Goal: Information Seeking & Learning: Check status

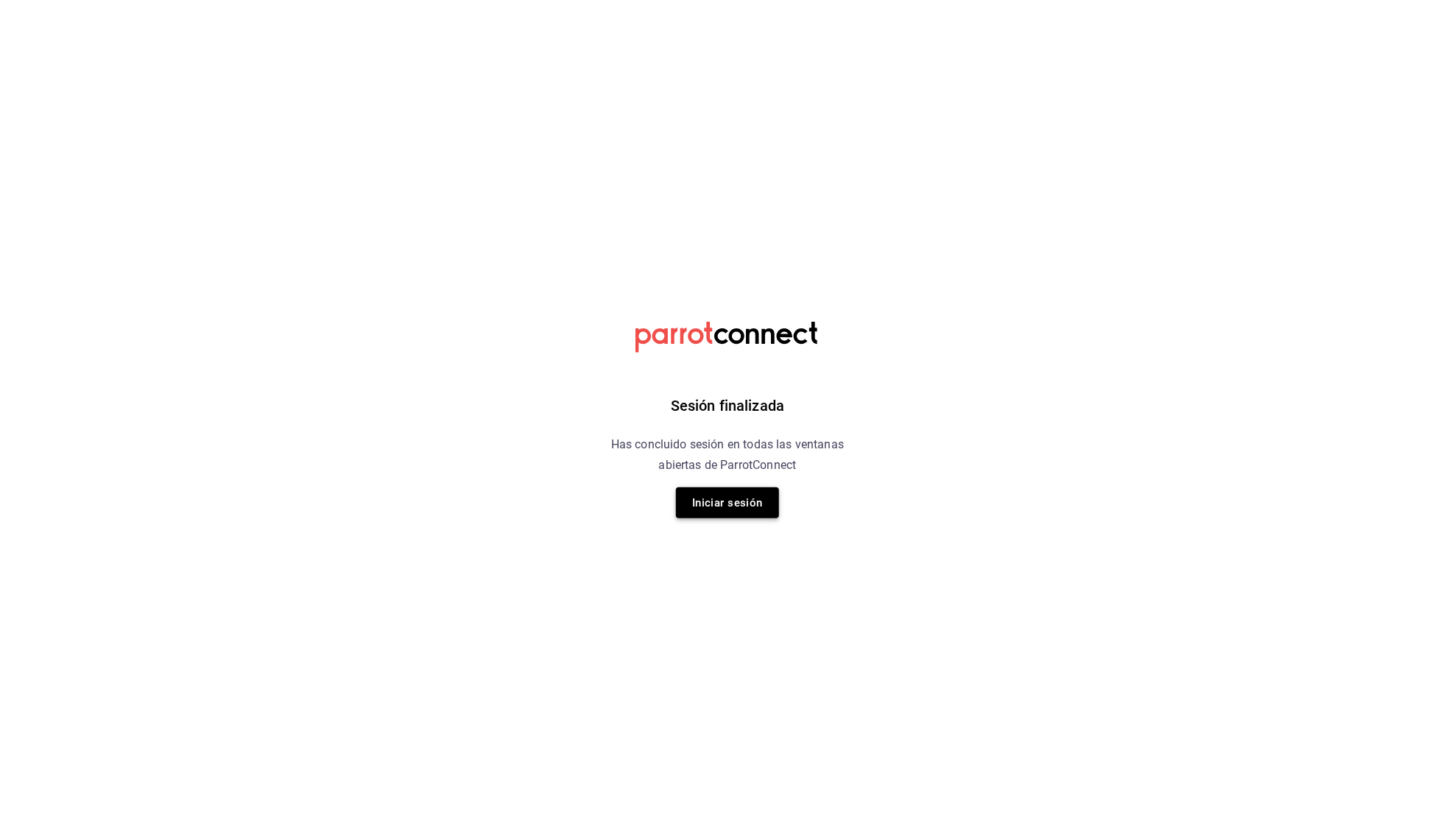
click at [757, 502] on button "Iniciar sesión" at bounding box center [728, 503] width 103 height 31
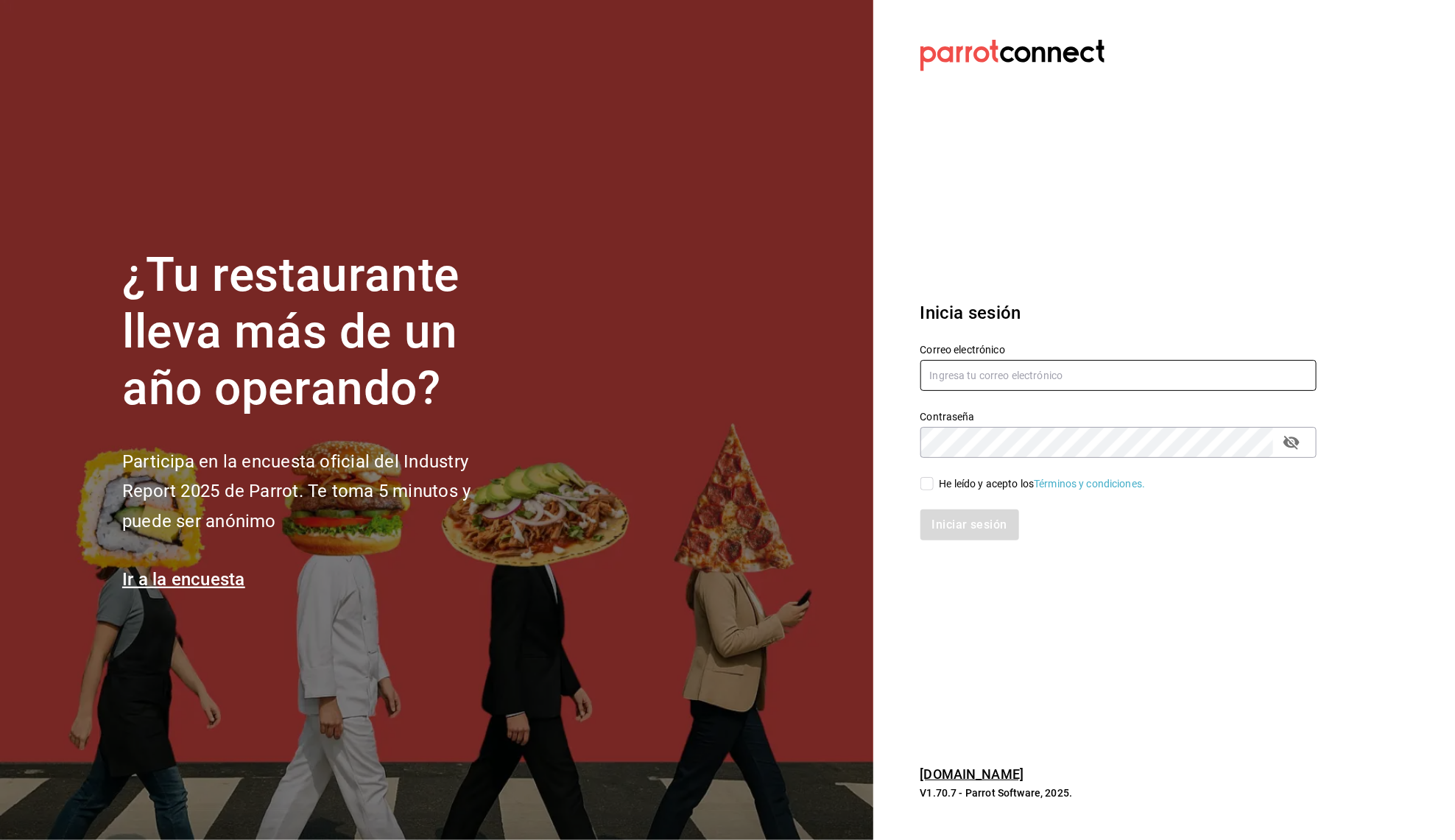
type input "debflores.documental@hotmail.com"
click at [927, 488] on input "He leído y acepto los Términos y condiciones." at bounding box center [927, 484] width 13 height 13
checkbox input "true"
click at [1013, 528] on button "Iniciar sesión" at bounding box center [971, 524] width 101 height 31
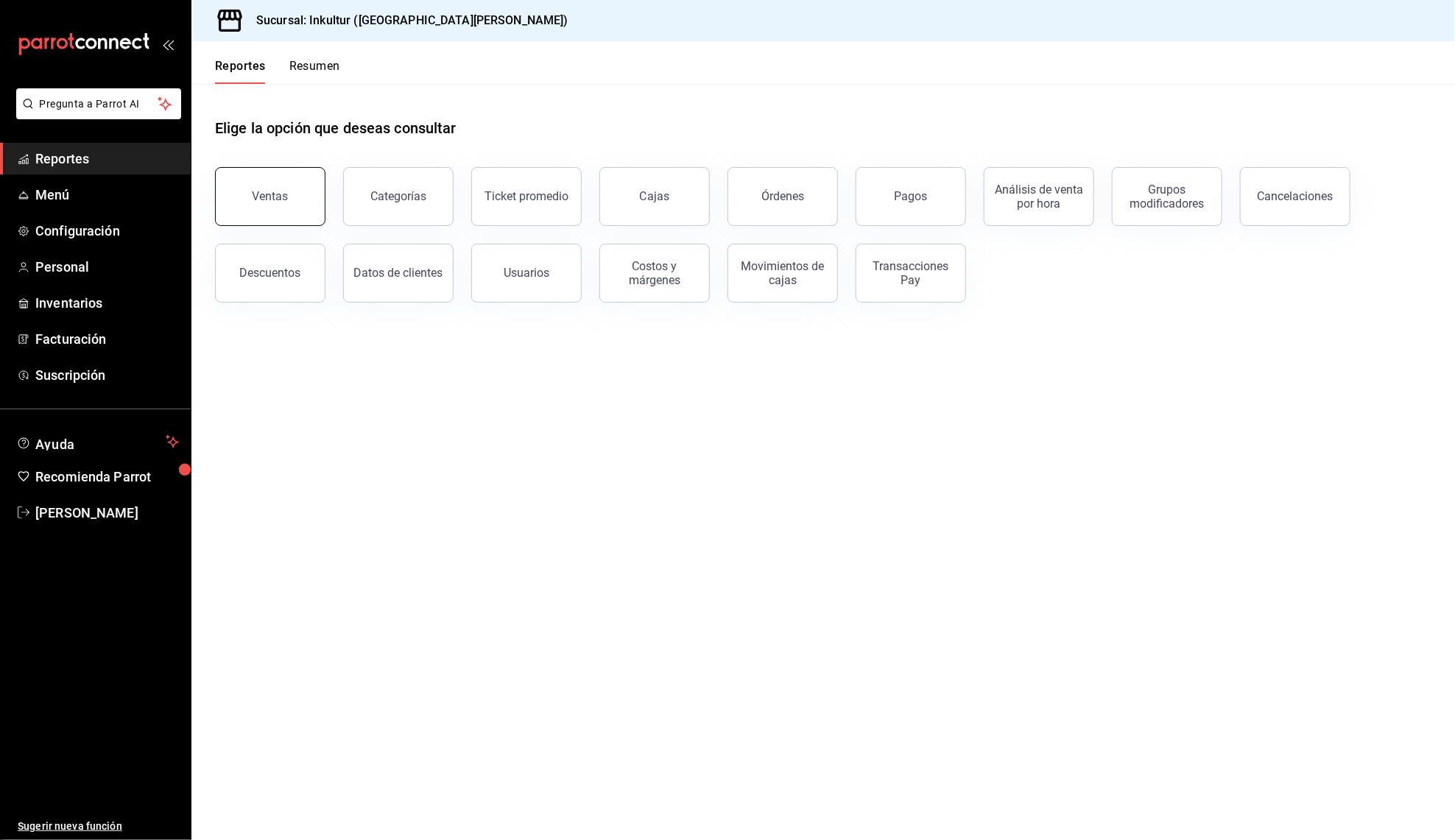
click at [281, 209] on button "Ventas" at bounding box center [270, 196] width 111 height 59
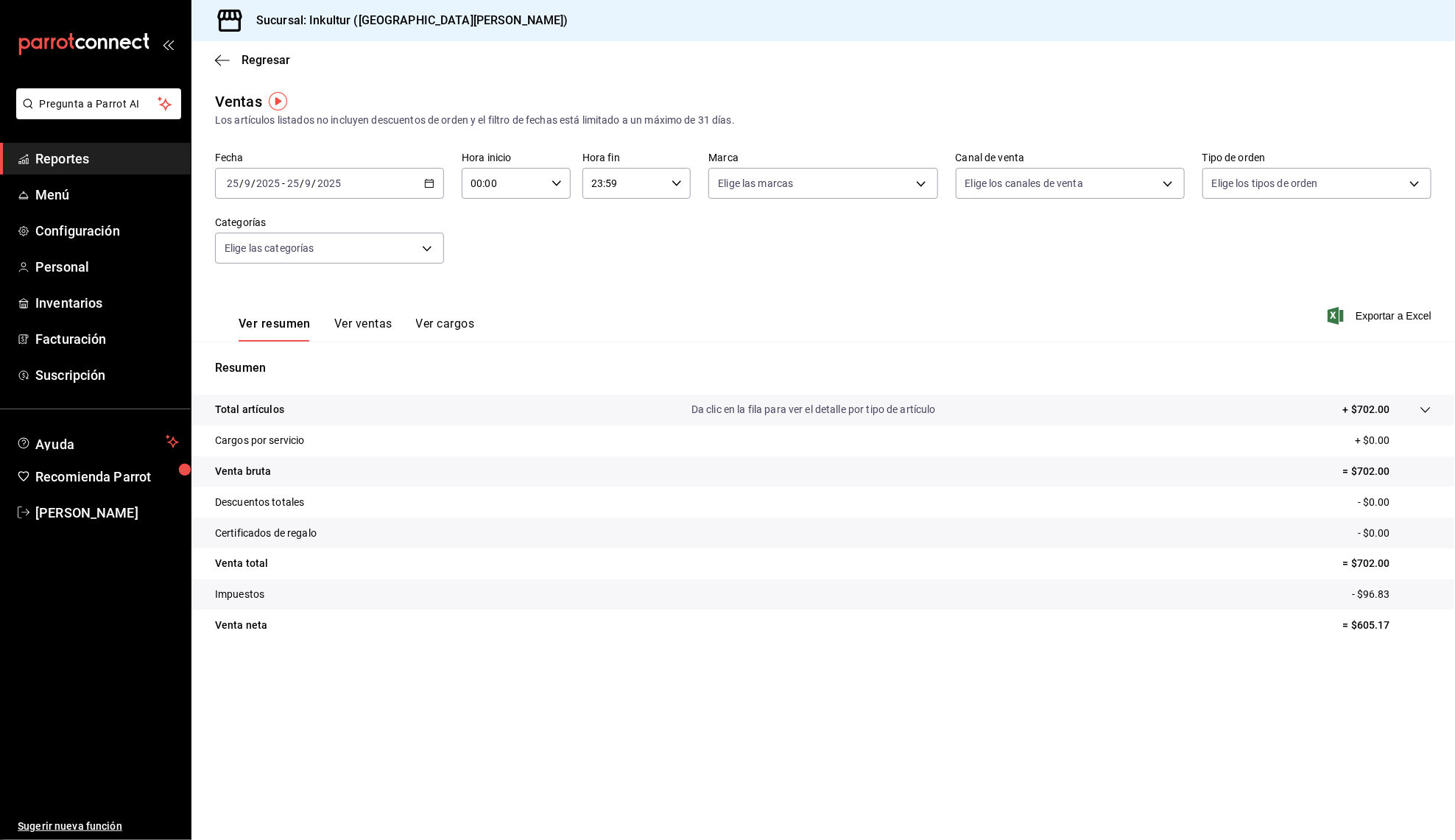
click at [435, 184] on div "[DATE] [DATE] - [DATE] [DATE]" at bounding box center [330, 183] width 229 height 31
click at [302, 257] on span "Ayer" at bounding box center [284, 261] width 114 height 16
click at [376, 317] on button "Ver ventas" at bounding box center [363, 329] width 58 height 25
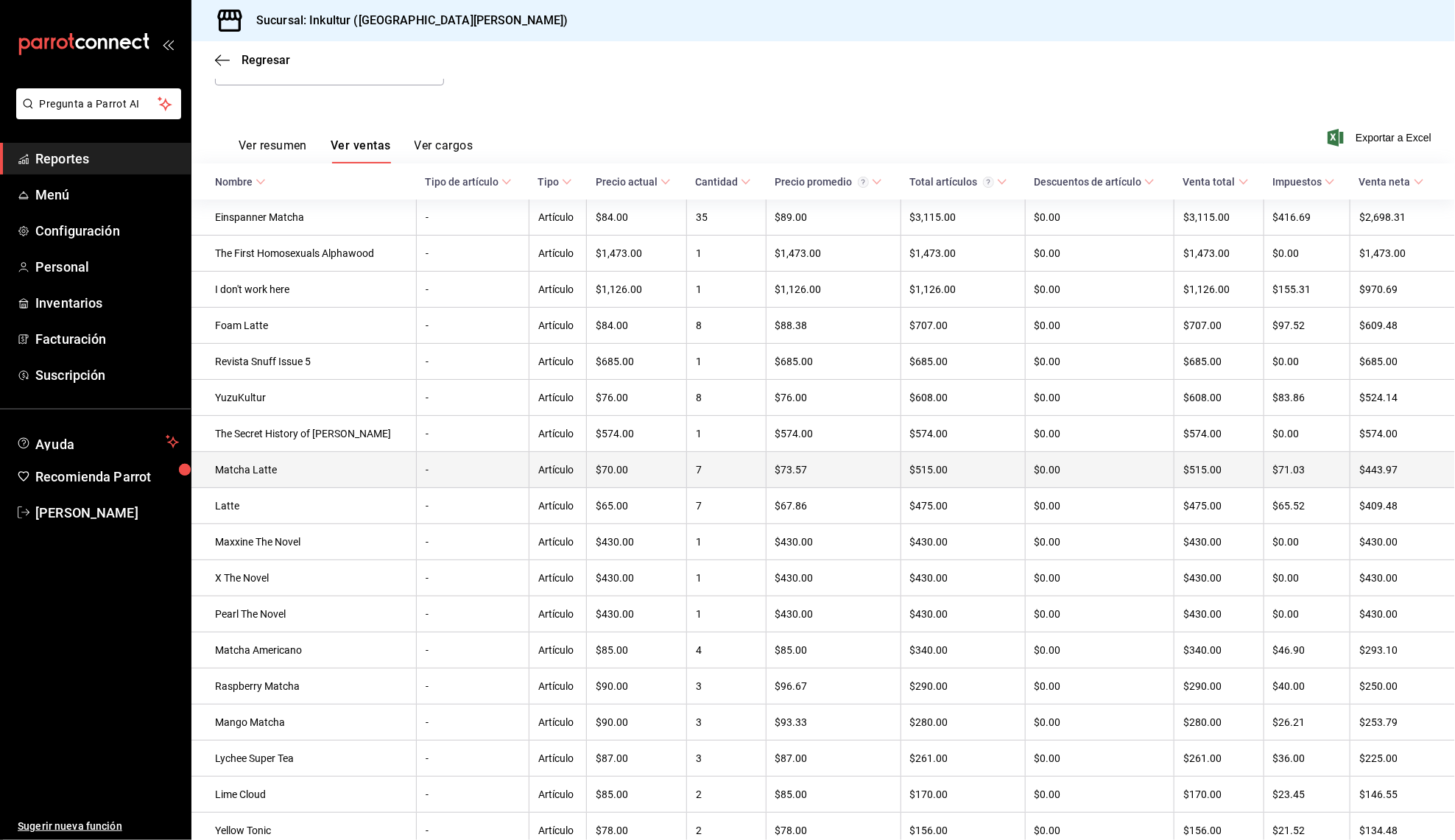
scroll to position [144, 0]
